Goal: Task Accomplishment & Management: Use online tool/utility

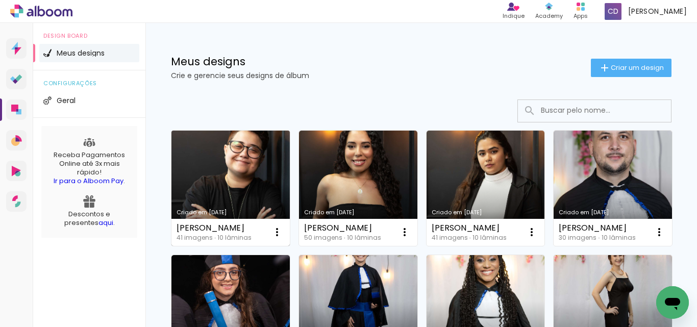
click at [253, 161] on link "Criado em [DATE]" at bounding box center [230, 188] width 118 height 115
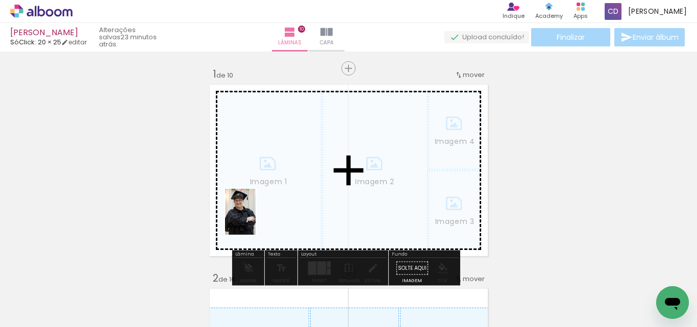
drag, startPoint x: 227, startPoint y: 295, endPoint x: 270, endPoint y: 287, distance: 44.1
click at [256, 219] on quentale-workspace at bounding box center [348, 163] width 697 height 327
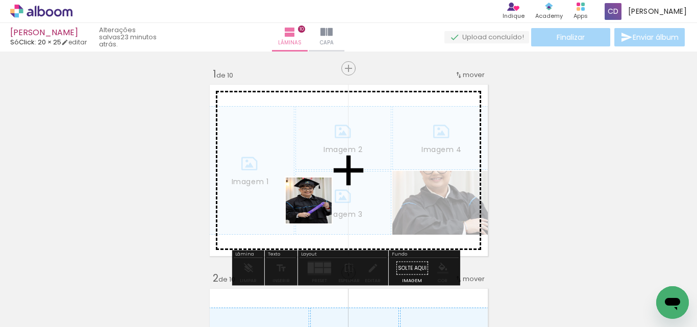
drag, startPoint x: 277, startPoint y: 304, endPoint x: 336, endPoint y: 276, distance: 64.8
click at [319, 200] on quentale-workspace at bounding box center [348, 163] width 697 height 327
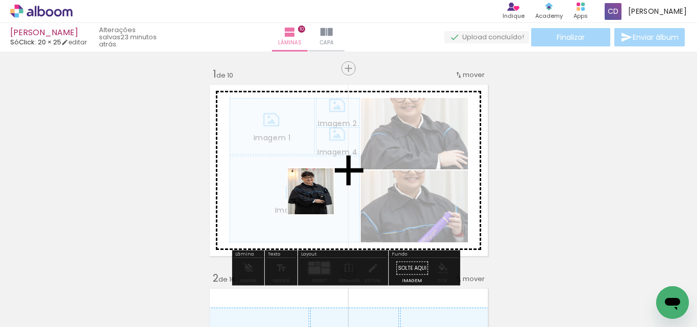
drag, startPoint x: 335, startPoint y: 299, endPoint x: 321, endPoint y: 196, distance: 103.4
click at [319, 192] on quentale-workspace at bounding box center [348, 163] width 697 height 327
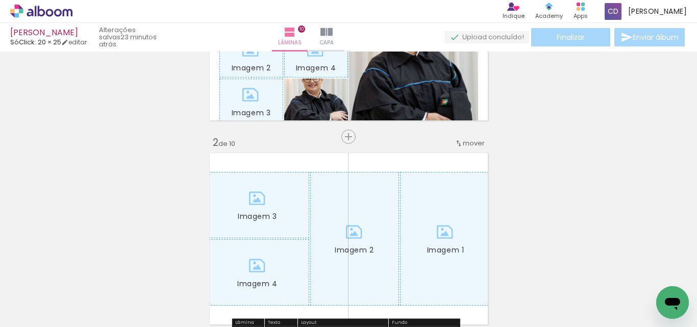
scroll to position [153, 0]
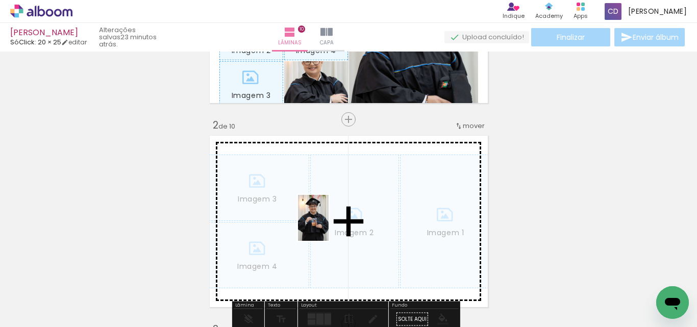
drag, startPoint x: 502, startPoint y: 294, endPoint x: 328, endPoint y: 225, distance: 186.4
click at [328, 225] on quentale-workspace at bounding box center [348, 163] width 697 height 327
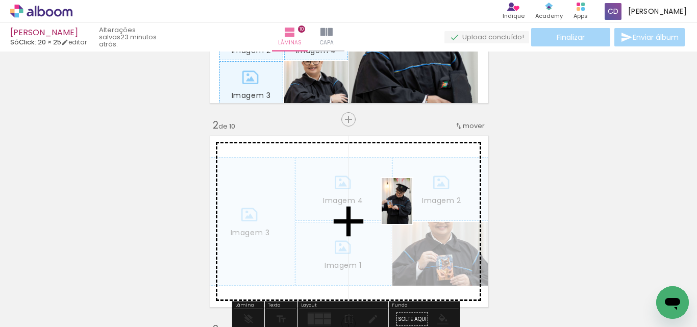
drag, startPoint x: 564, startPoint y: 288, endPoint x: 408, endPoint y: 208, distance: 175.4
click at [408, 208] on quentale-workspace at bounding box center [348, 163] width 697 height 327
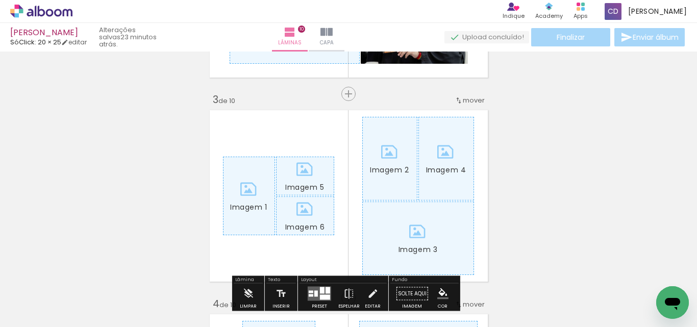
scroll to position [408, 0]
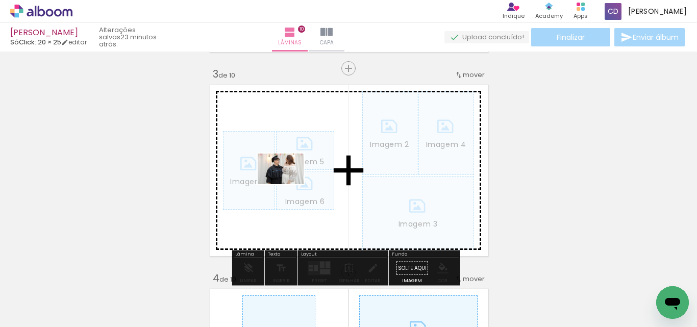
drag, startPoint x: 395, startPoint y: 298, endPoint x: 429, endPoint y: 274, distance: 41.3
click at [288, 183] on quentale-workspace at bounding box center [348, 163] width 697 height 327
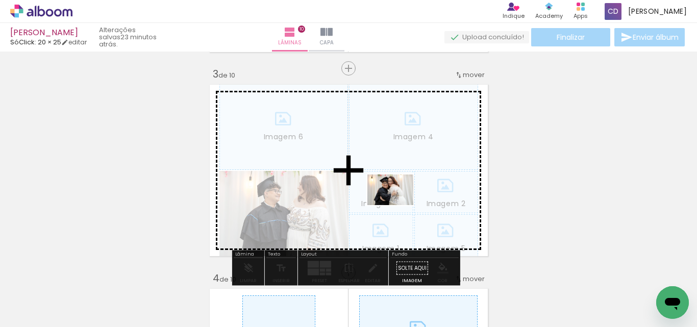
drag, startPoint x: 445, startPoint y: 298, endPoint x: 398, endPoint y: 205, distance: 104.0
click at [398, 205] on quentale-workspace at bounding box center [348, 163] width 697 height 327
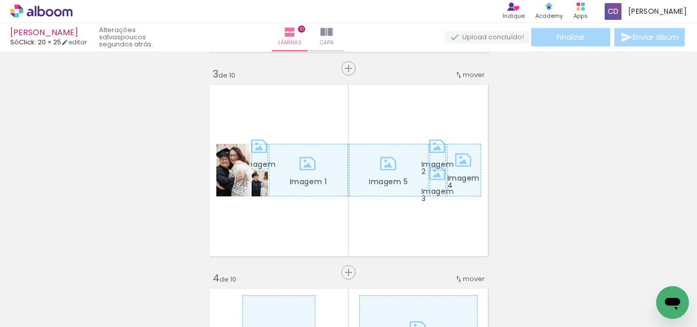
scroll to position [0, 1132]
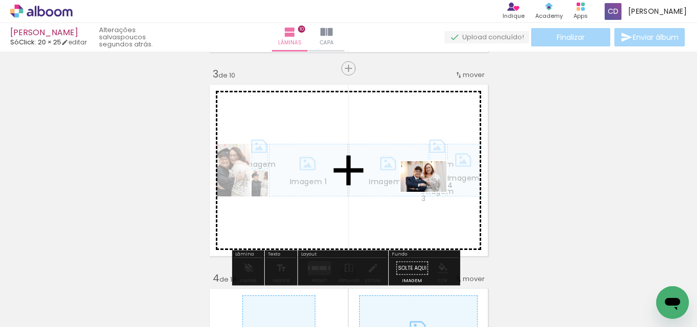
drag, startPoint x: 408, startPoint y: 302, endPoint x: 431, endPoint y: 192, distance: 112.5
click at [431, 192] on quentale-workspace at bounding box center [348, 163] width 697 height 327
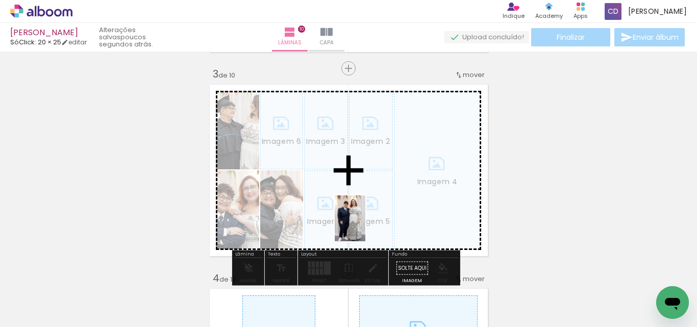
drag, startPoint x: 346, startPoint y: 297, endPoint x: 365, endPoint y: 225, distance: 75.0
click at [365, 225] on quentale-workspace at bounding box center [348, 163] width 697 height 327
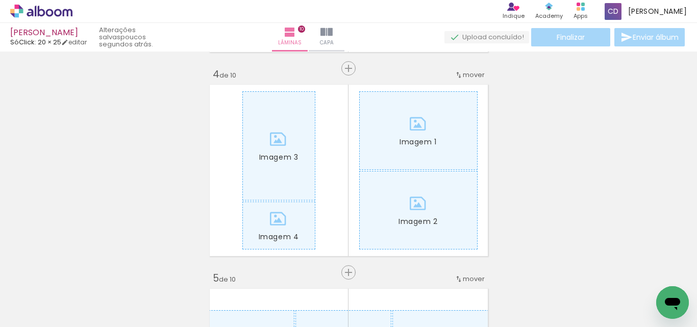
scroll to position [0, 1508]
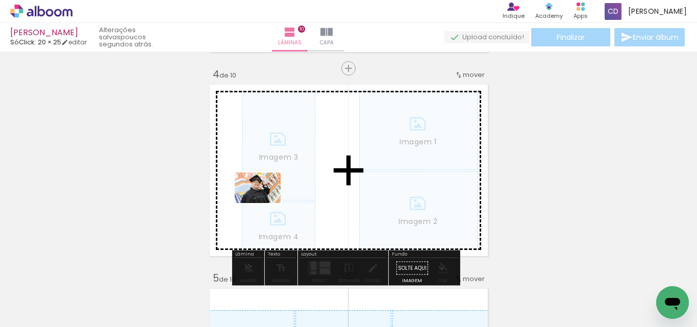
drag, startPoint x: 202, startPoint y: 295, endPoint x: 265, endPoint y: 203, distance: 111.6
click at [265, 203] on quentale-workspace at bounding box center [348, 163] width 697 height 327
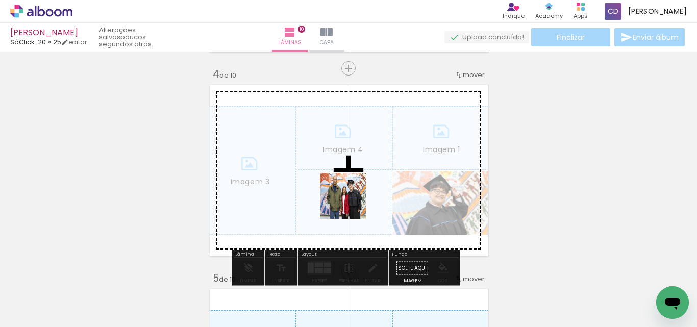
drag, startPoint x: 321, startPoint y: 283, endPoint x: 375, endPoint y: 291, distance: 55.1
click at [351, 203] on quentale-workspace at bounding box center [348, 163] width 697 height 327
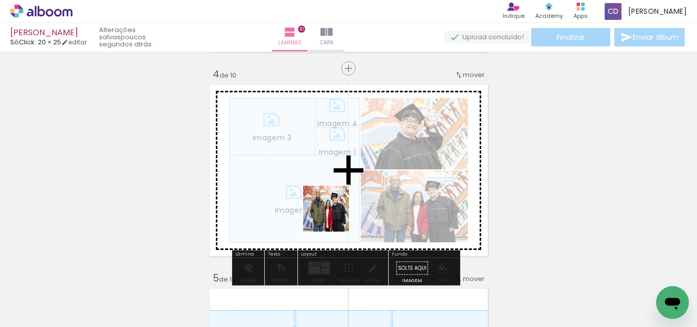
drag, startPoint x: 367, startPoint y: 299, endPoint x: 432, endPoint y: 286, distance: 67.2
click at [331, 213] on quentale-workspace at bounding box center [348, 163] width 697 height 327
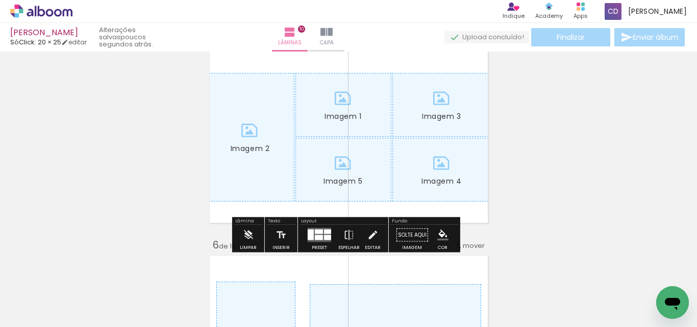
scroll to position [867, 0]
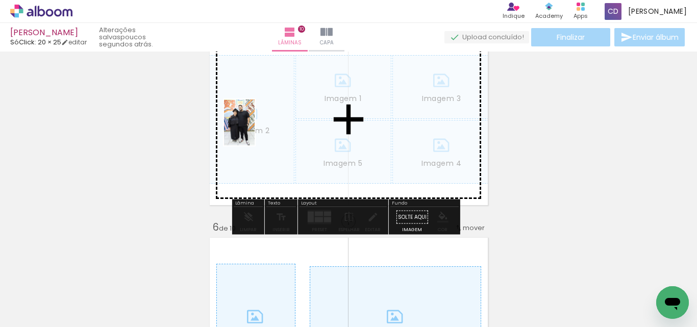
drag, startPoint x: 198, startPoint y: 296, endPoint x: 274, endPoint y: 243, distance: 93.1
click at [257, 126] on quentale-workspace at bounding box center [348, 163] width 697 height 327
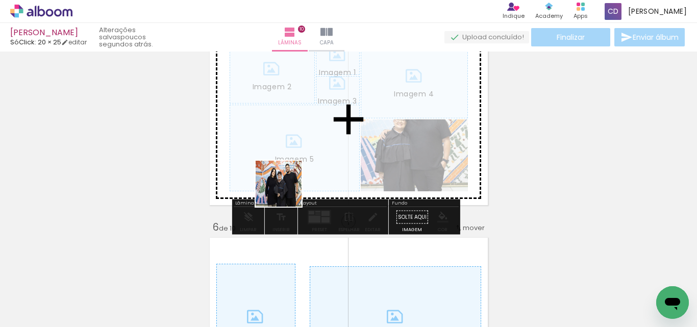
drag, startPoint x: 266, startPoint y: 294, endPoint x: 293, endPoint y: 175, distance: 122.2
click at [293, 175] on quentale-workspace at bounding box center [348, 163] width 697 height 327
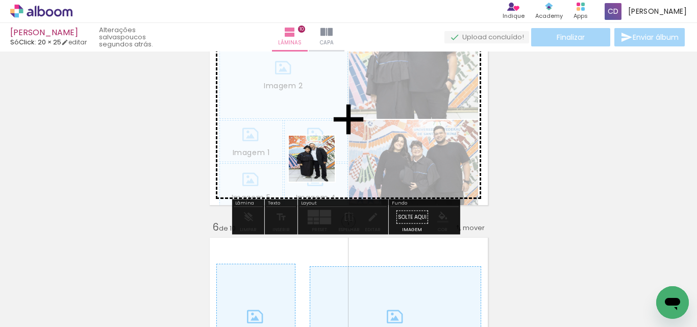
drag, startPoint x: 320, startPoint y: 291, endPoint x: 370, endPoint y: 297, distance: 49.8
click at [316, 139] on quentale-workspace at bounding box center [348, 163] width 697 height 327
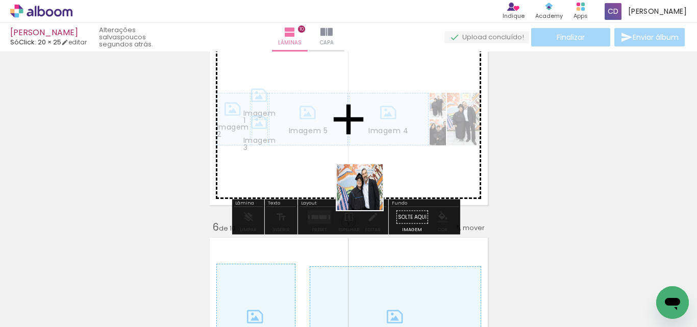
drag, startPoint x: 372, startPoint y: 296, endPoint x: 426, endPoint y: 230, distance: 85.2
click at [366, 179] on quentale-workspace at bounding box center [348, 163] width 697 height 327
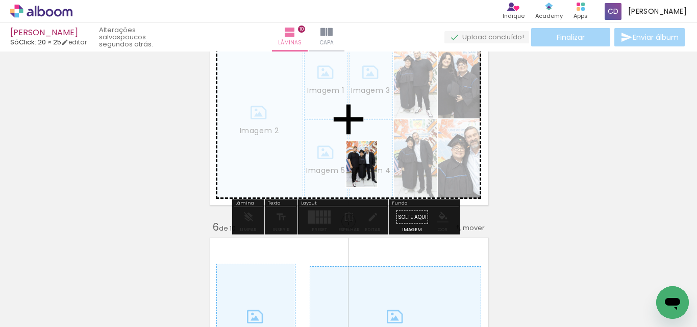
drag, startPoint x: 427, startPoint y: 292, endPoint x: 451, endPoint y: 253, distance: 45.7
click at [376, 164] on quentale-workspace at bounding box center [348, 163] width 697 height 327
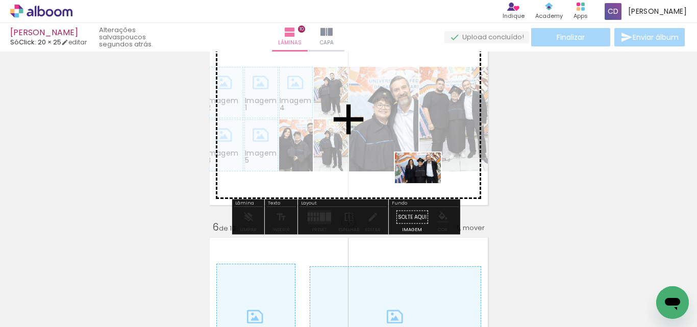
drag, startPoint x: 478, startPoint y: 294, endPoint x: 425, endPoint y: 183, distance: 122.7
click at [425, 183] on quentale-workspace at bounding box center [348, 163] width 697 height 327
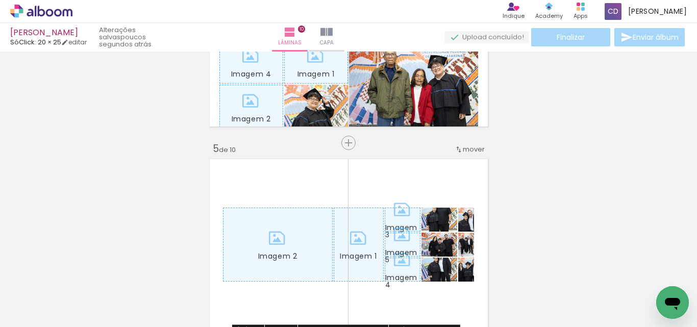
scroll to position [663, 0]
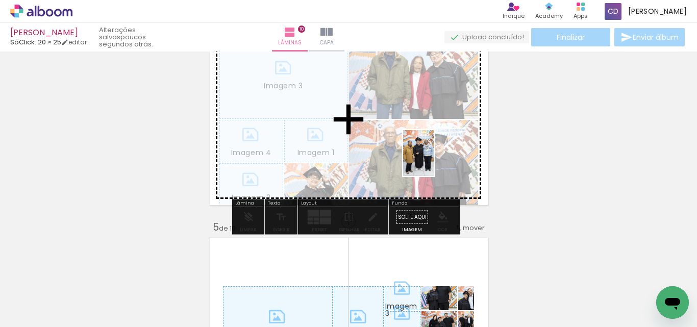
drag, startPoint x: 543, startPoint y: 295, endPoint x: 603, endPoint y: 274, distance: 64.2
click at [416, 144] on quentale-workspace at bounding box center [348, 163] width 697 height 327
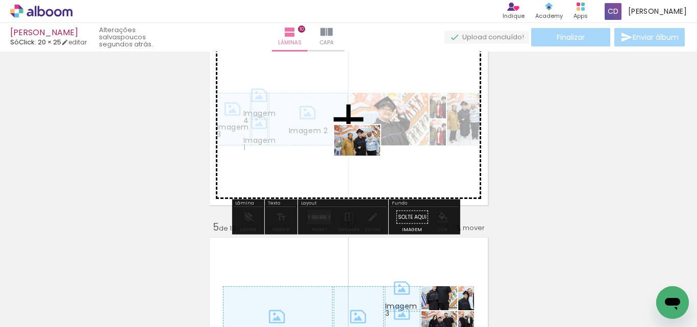
drag, startPoint x: 607, startPoint y: 295, endPoint x: 415, endPoint y: 164, distance: 232.3
click at [353, 147] on quentale-workspace at bounding box center [348, 163] width 697 height 327
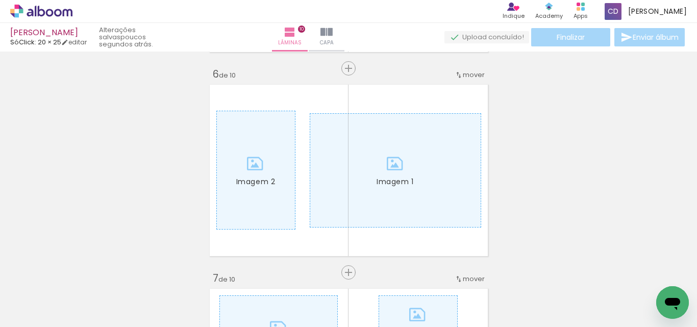
scroll to position [0, 360]
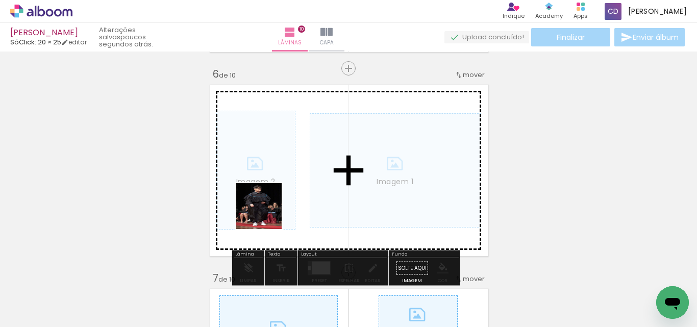
drag, startPoint x: 263, startPoint y: 299, endPoint x: 267, endPoint y: 210, distance: 89.3
click at [267, 210] on quentale-workspace at bounding box center [348, 163] width 697 height 327
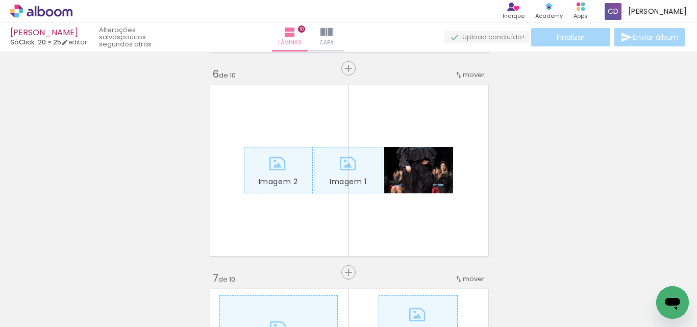
scroll to position [0, 1320]
drag, startPoint x: 274, startPoint y: 299, endPoint x: 343, endPoint y: 295, distance: 69.5
click at [334, 227] on quentale-workspace at bounding box center [348, 163] width 697 height 327
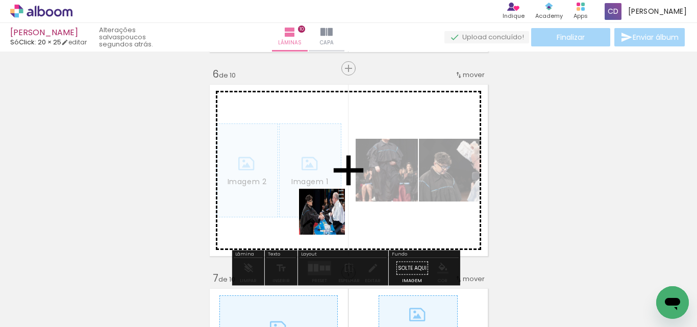
drag, startPoint x: 341, startPoint y: 299, endPoint x: 382, endPoint y: 267, distance: 52.4
click at [330, 208] on quentale-workspace at bounding box center [348, 163] width 697 height 327
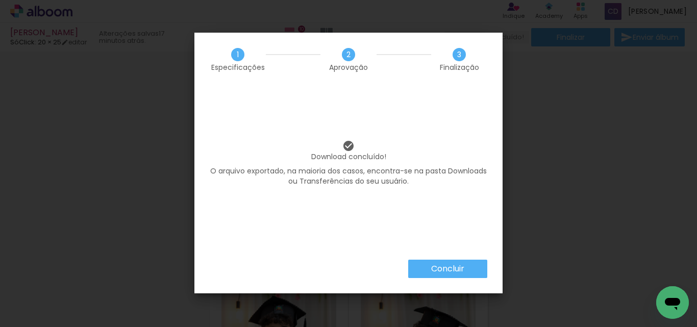
scroll to position [663, 0]
click at [0, 0] on slot "Concluir" at bounding box center [0, 0] width 0 height 0
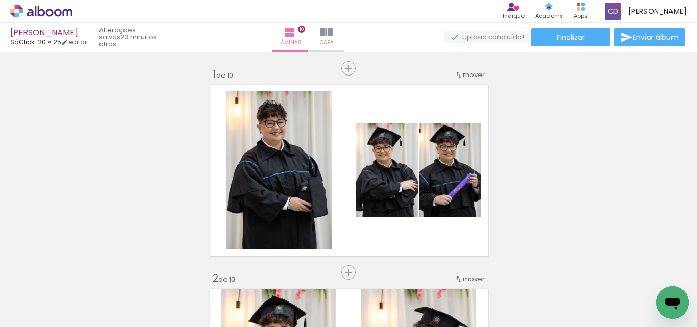
scroll to position [663, 0]
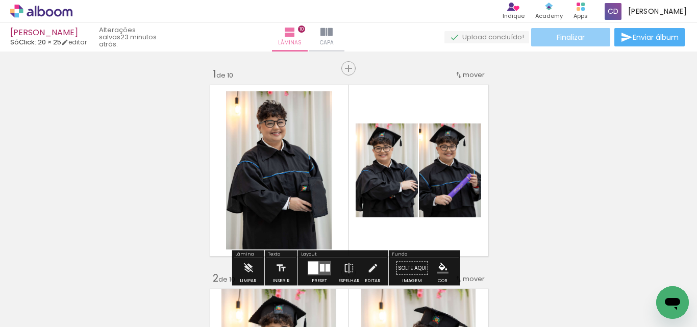
click at [587, 40] on paper-button "Finalizar" at bounding box center [570, 37] width 79 height 18
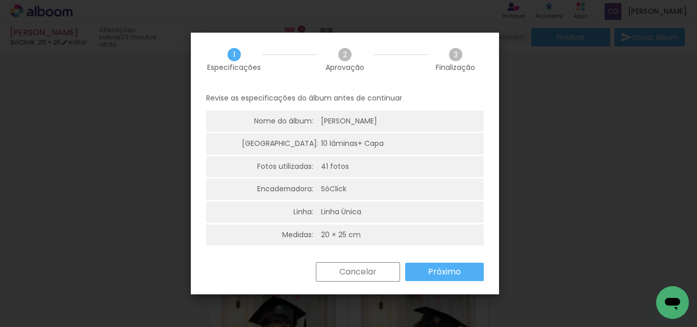
click at [0, 0] on slot "Próximo" at bounding box center [0, 0] width 0 height 0
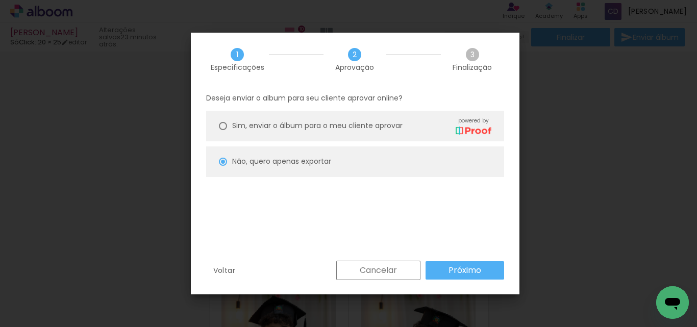
click at [0, 0] on slot "Próximo" at bounding box center [0, 0] width 0 height 0
type input "Alta, 300 DPI"
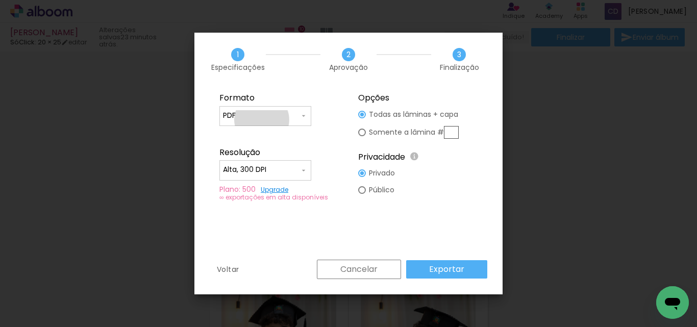
click at [262, 119] on input "PDF" at bounding box center [261, 116] width 76 height 10
click at [264, 114] on paper-item "JPG" at bounding box center [265, 114] width 92 height 20
type input "JPG"
click at [307, 170] on iron-icon at bounding box center [303, 170] width 8 height 8
click at [285, 165] on paper-item "Alta, 300 DPI" at bounding box center [265, 168] width 92 height 20
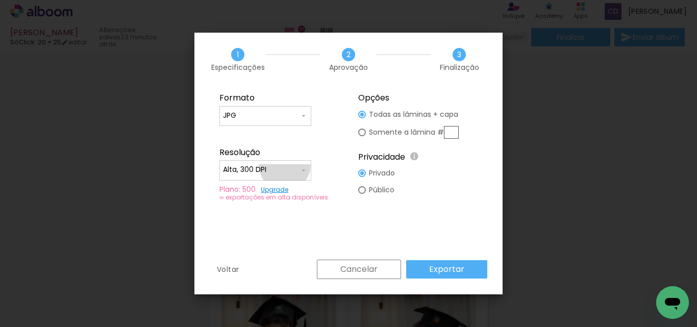
click at [285, 165] on input "Alta, 300 DPI" at bounding box center [261, 170] width 76 height 10
click at [290, 164] on paper-item "Alta, 300 DPI" at bounding box center [265, 168] width 92 height 20
click at [0, 0] on slot "Exportar" at bounding box center [0, 0] width 0 height 0
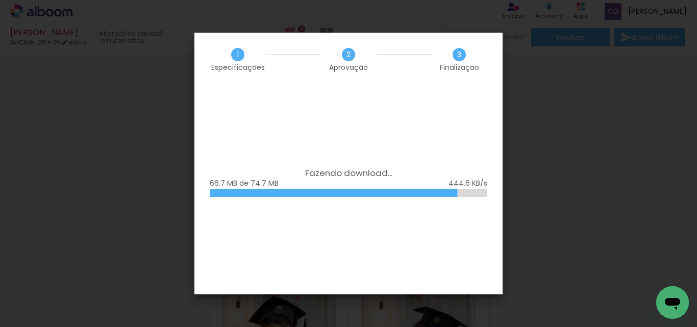
scroll to position [663, 0]
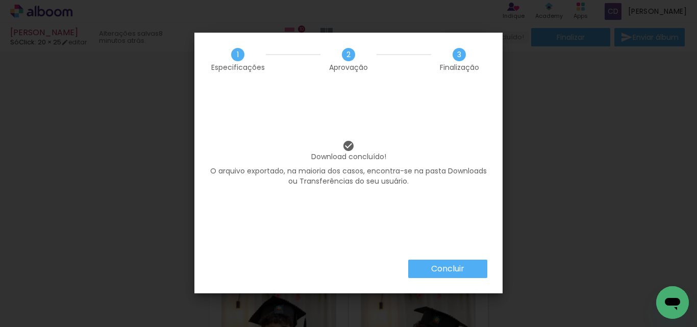
scroll to position [663, 0]
